Goal: Check status: Check status

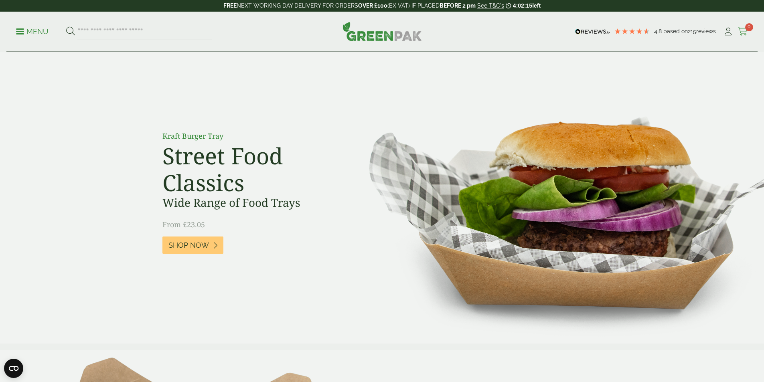
click at [740, 32] on icon at bounding box center [743, 32] width 10 height 8
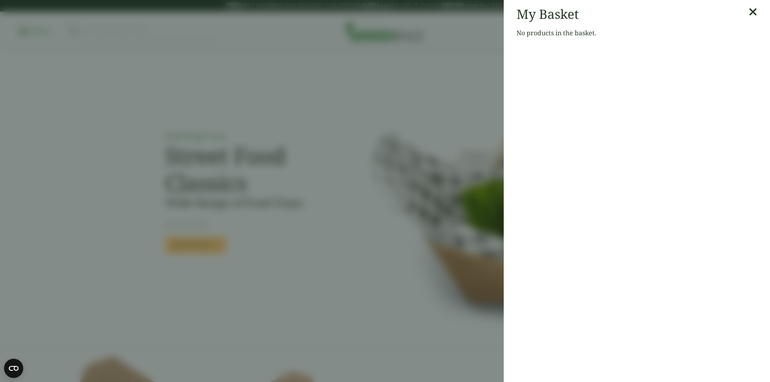
click at [749, 15] on icon at bounding box center [753, 11] width 8 height 11
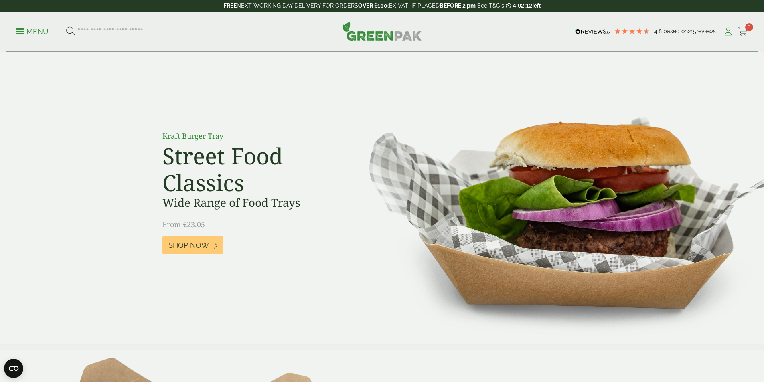
click at [724, 30] on icon at bounding box center [728, 32] width 10 height 8
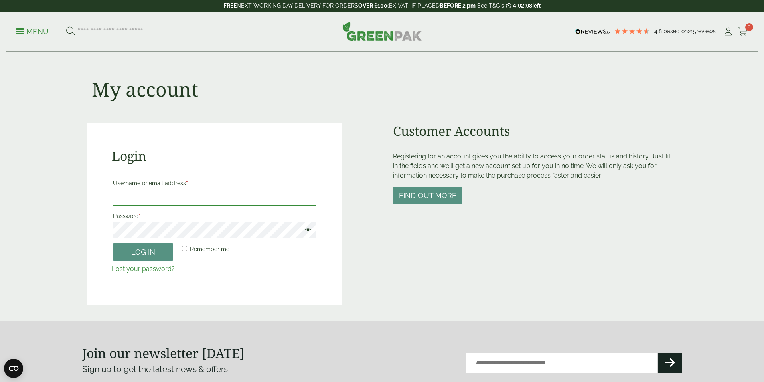
click at [139, 195] on input "Username or email address *" at bounding box center [214, 197] width 203 height 17
type input "**********"
click at [255, 196] on input "Username or email address *" at bounding box center [214, 197] width 203 height 17
type input "**********"
click at [113, 243] on button "Log in" at bounding box center [143, 251] width 60 height 17
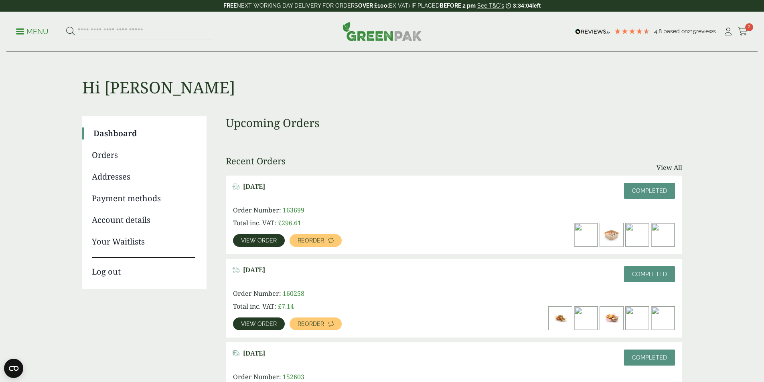
click at [277, 238] on span "View order" at bounding box center [259, 241] width 36 height 6
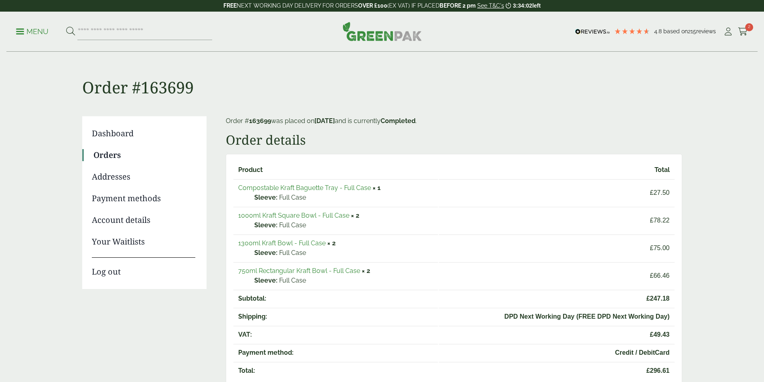
click at [742, 31] on icon at bounding box center [743, 32] width 10 height 8
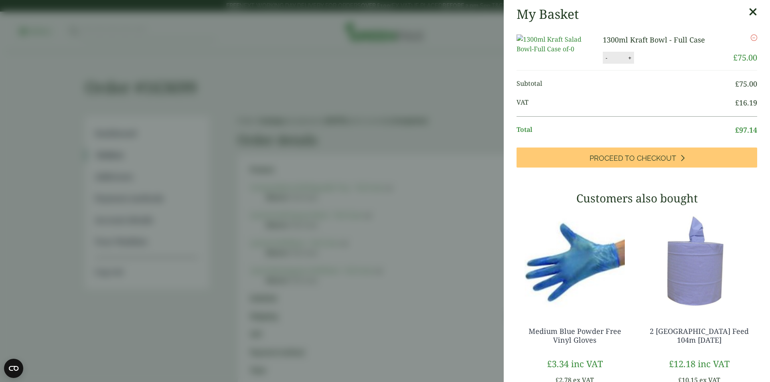
click at [749, 14] on icon at bounding box center [753, 11] width 8 height 11
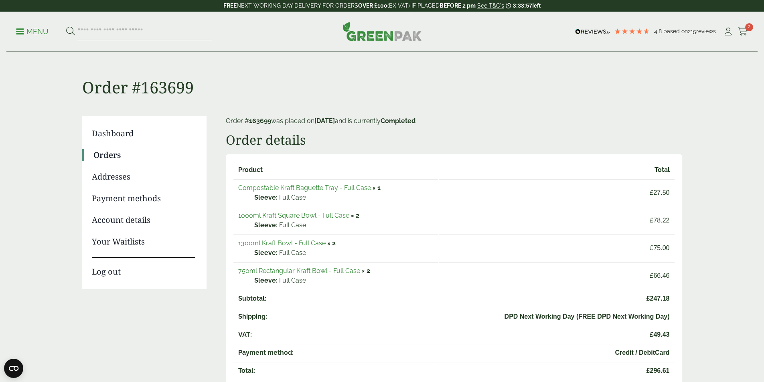
click at [306, 216] on link "1000ml Kraft Square Bowl - Full Case" at bounding box center [293, 216] width 111 height 8
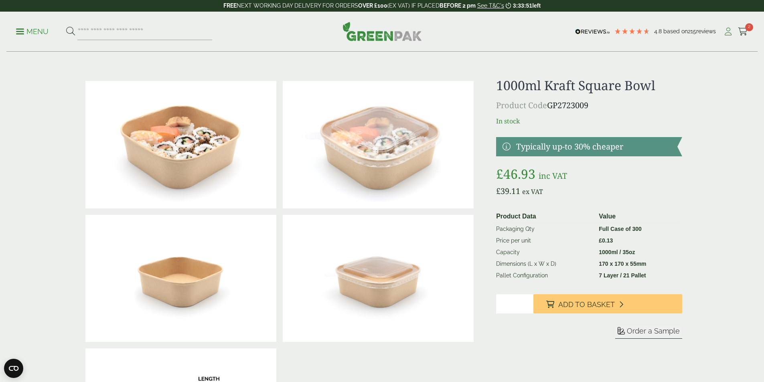
click at [723, 33] on icon at bounding box center [728, 32] width 10 height 8
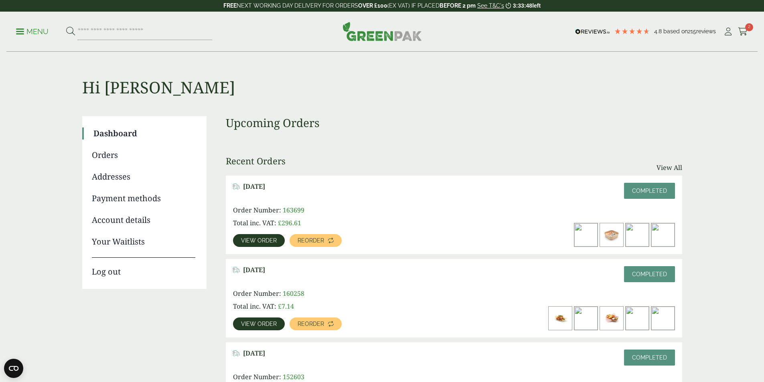
click at [277, 238] on span "View order" at bounding box center [259, 241] width 36 height 6
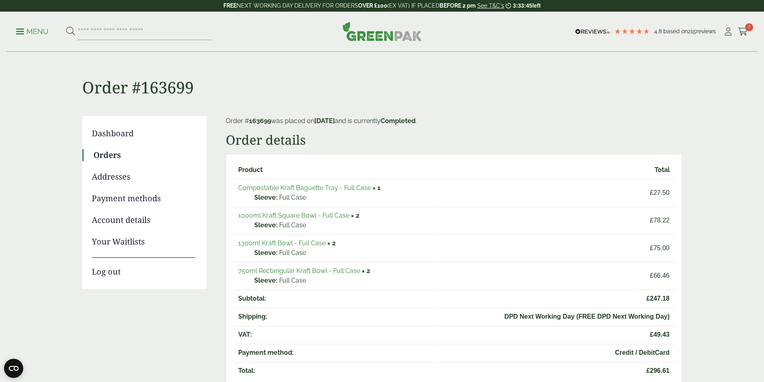
click at [315, 268] on link "750ml Rectangular Kraft Bowl - Full Case" at bounding box center [299, 271] width 122 height 8
